Goal: Information Seeking & Learning: Learn about a topic

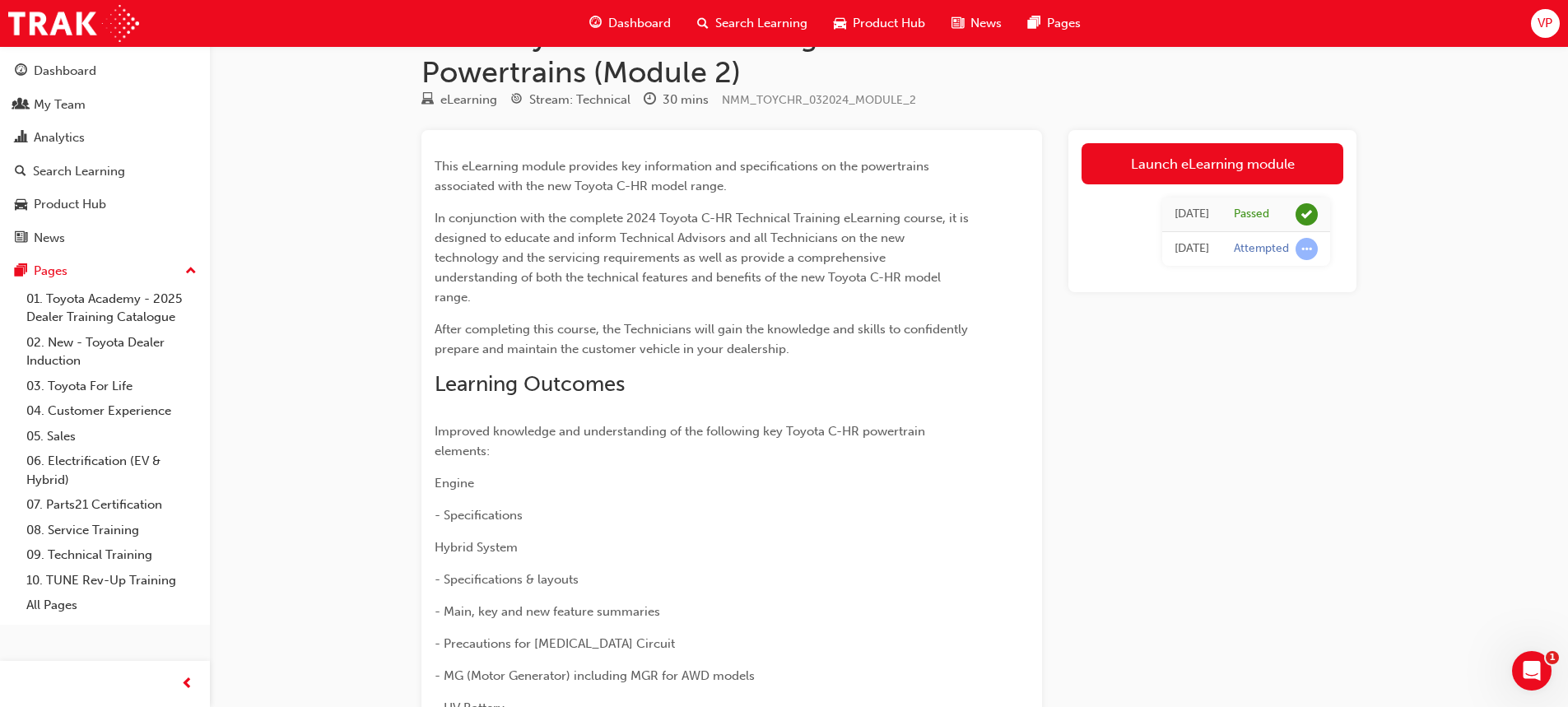
scroll to position [83, 0]
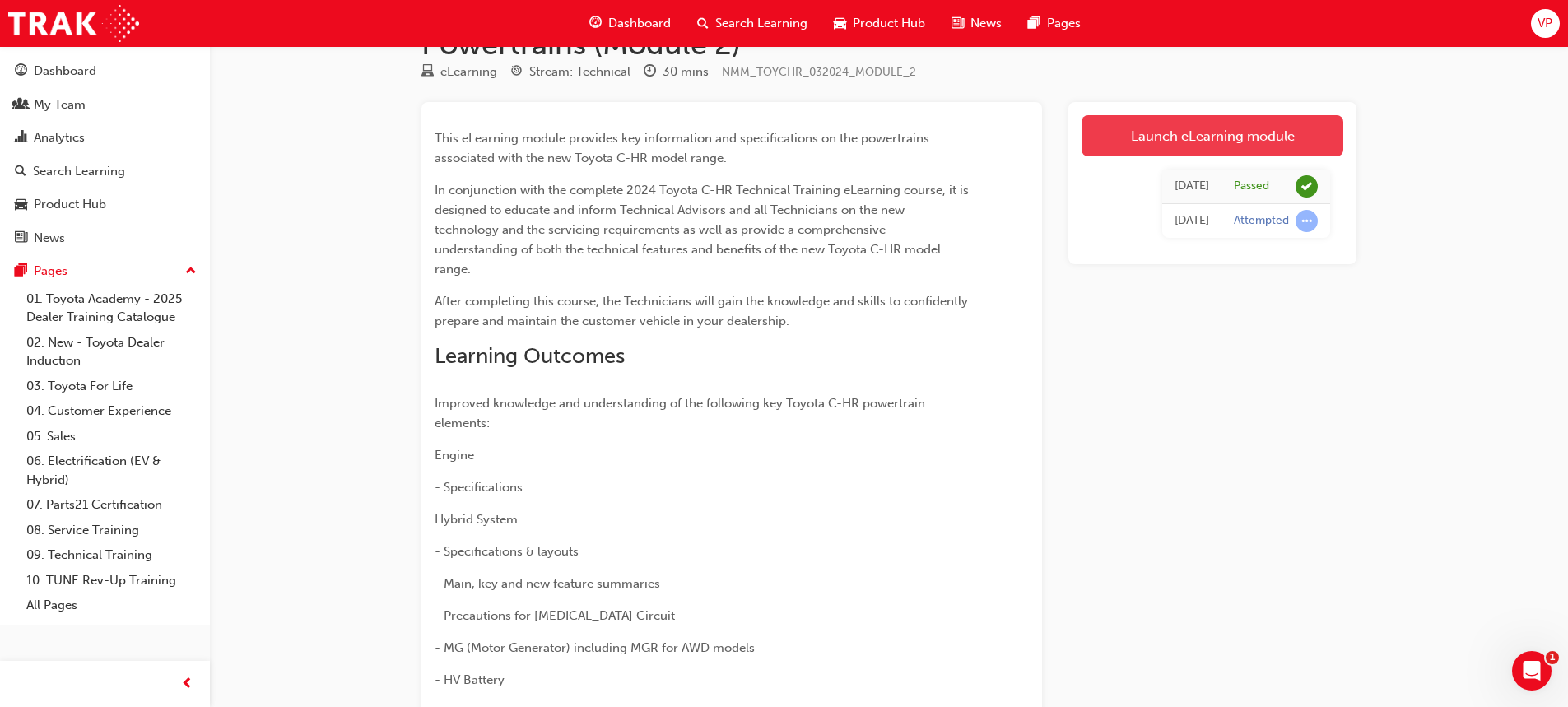
click at [1175, 132] on link "Launch eLearning module" at bounding box center [1212, 136] width 262 height 41
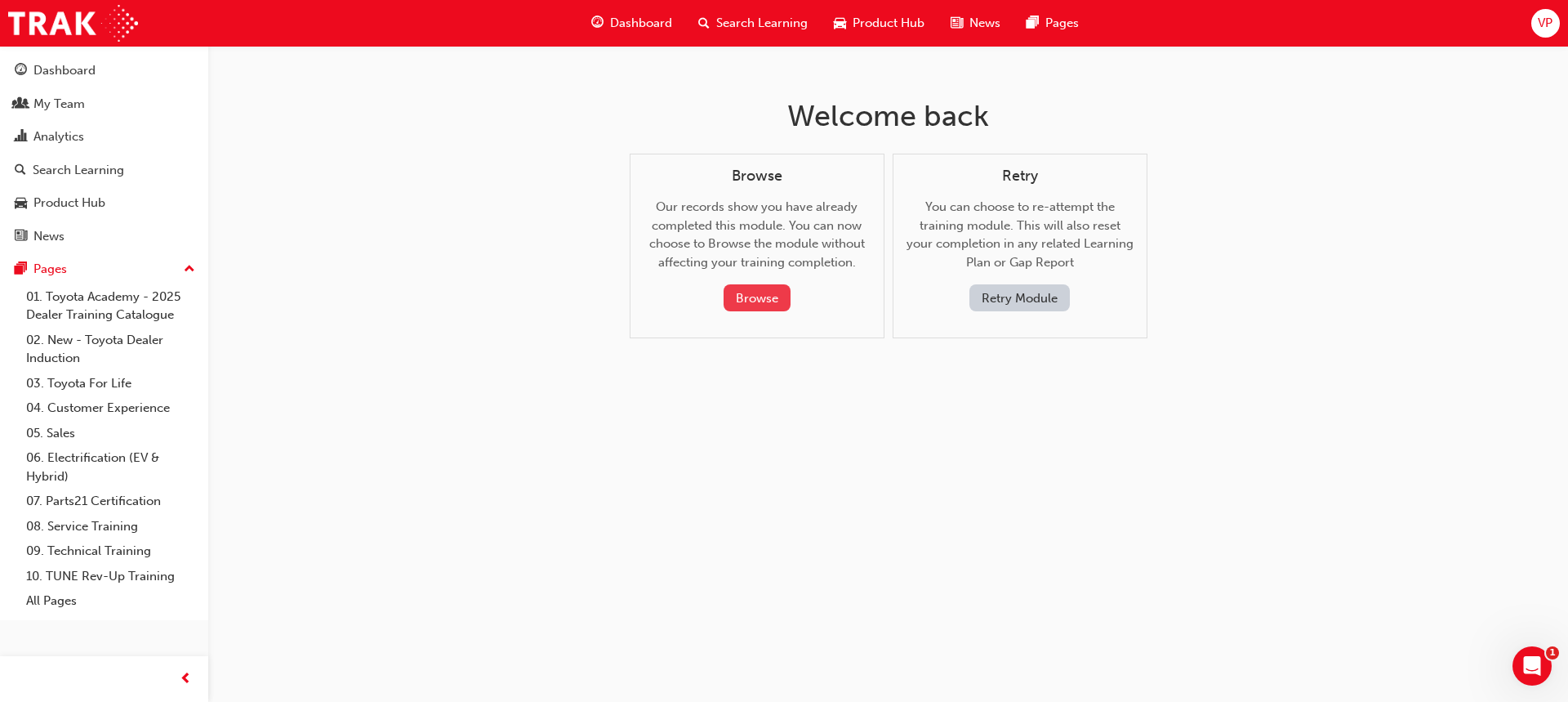
click at [739, 290] on button "Browse" at bounding box center [757, 297] width 67 height 27
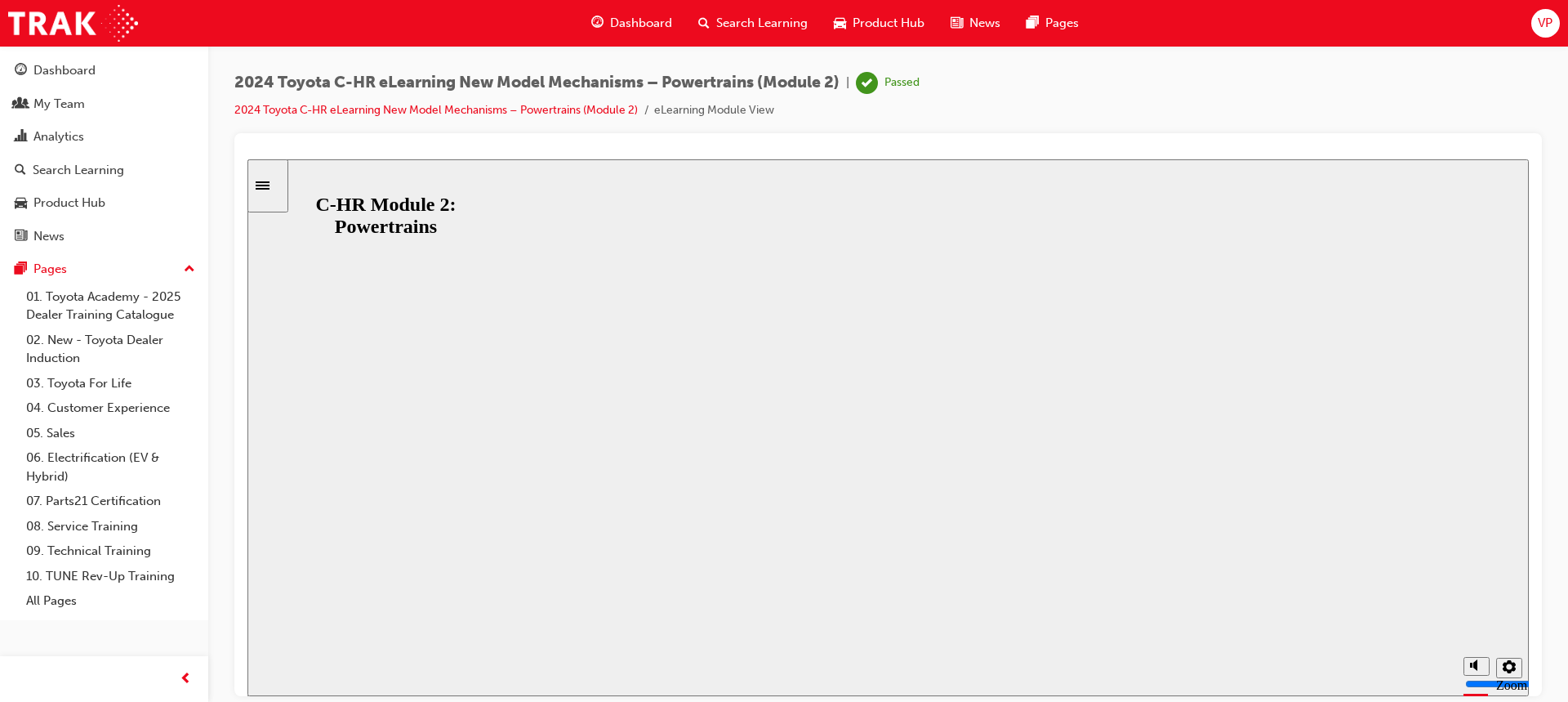
click at [310, 673] on button "Resume" at bounding box center [278, 682] width 62 height 20
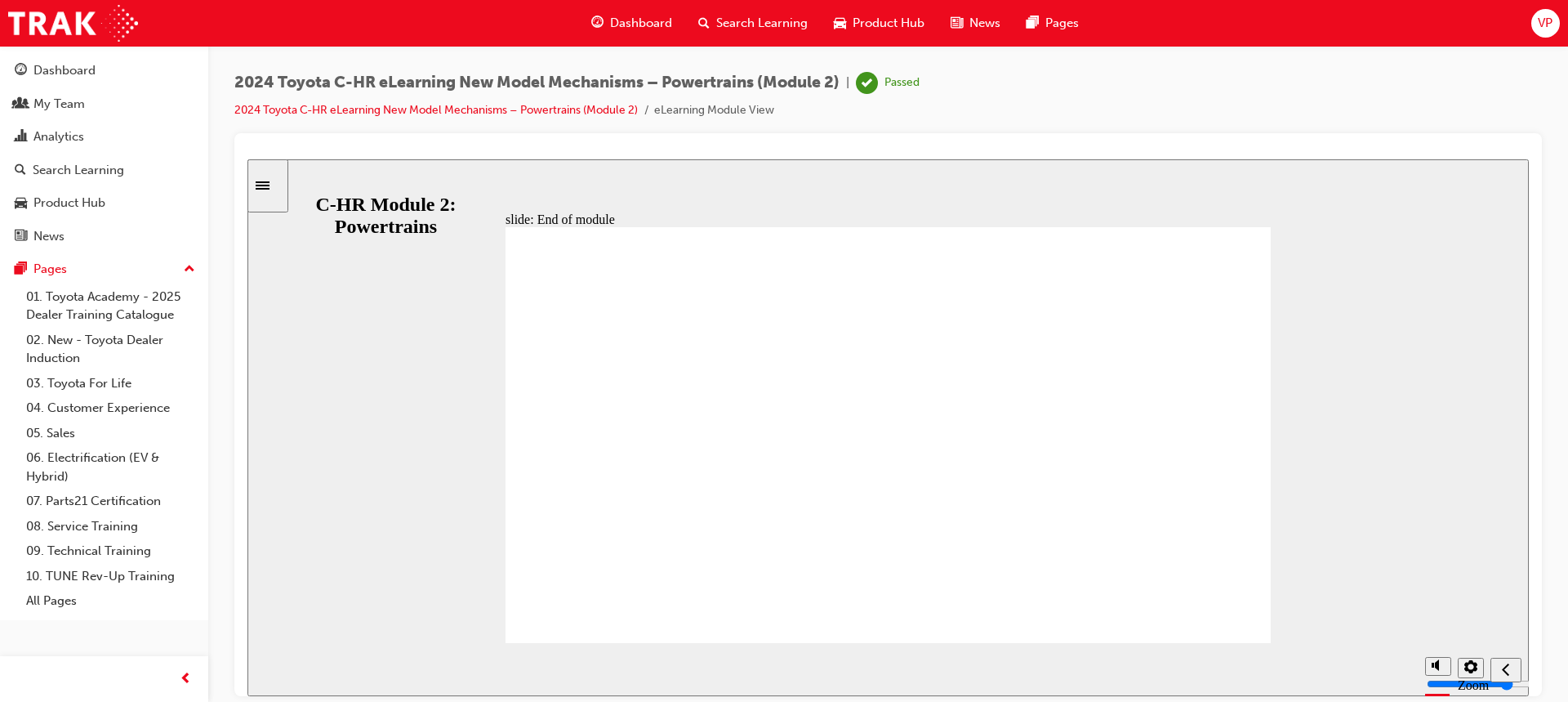
click at [275, 183] on icon "Sidebar Toggle" at bounding box center [268, 183] width 24 height 10
